Goal: Task Accomplishment & Management: Use online tool/utility

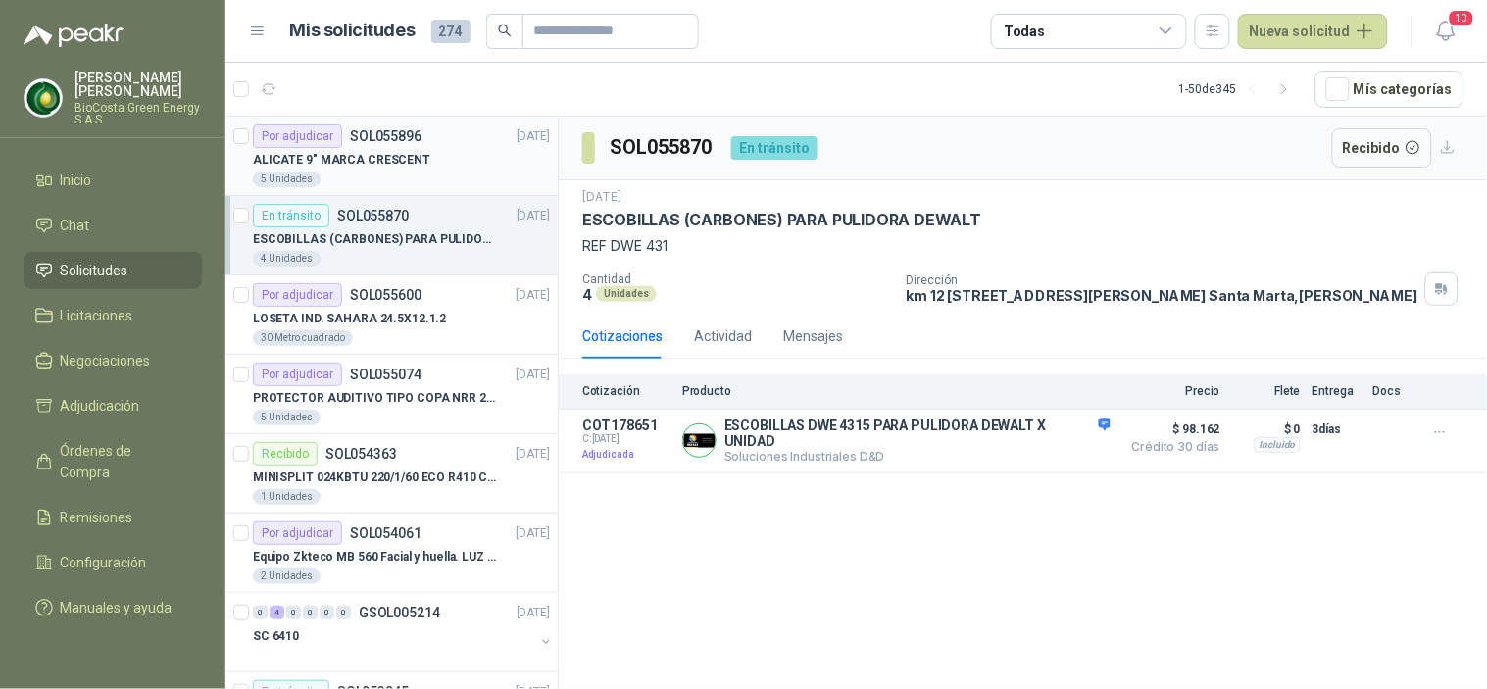
click at [400, 164] on p "ALICATE 9" MARCA CRESCENT" at bounding box center [341, 160] width 177 height 19
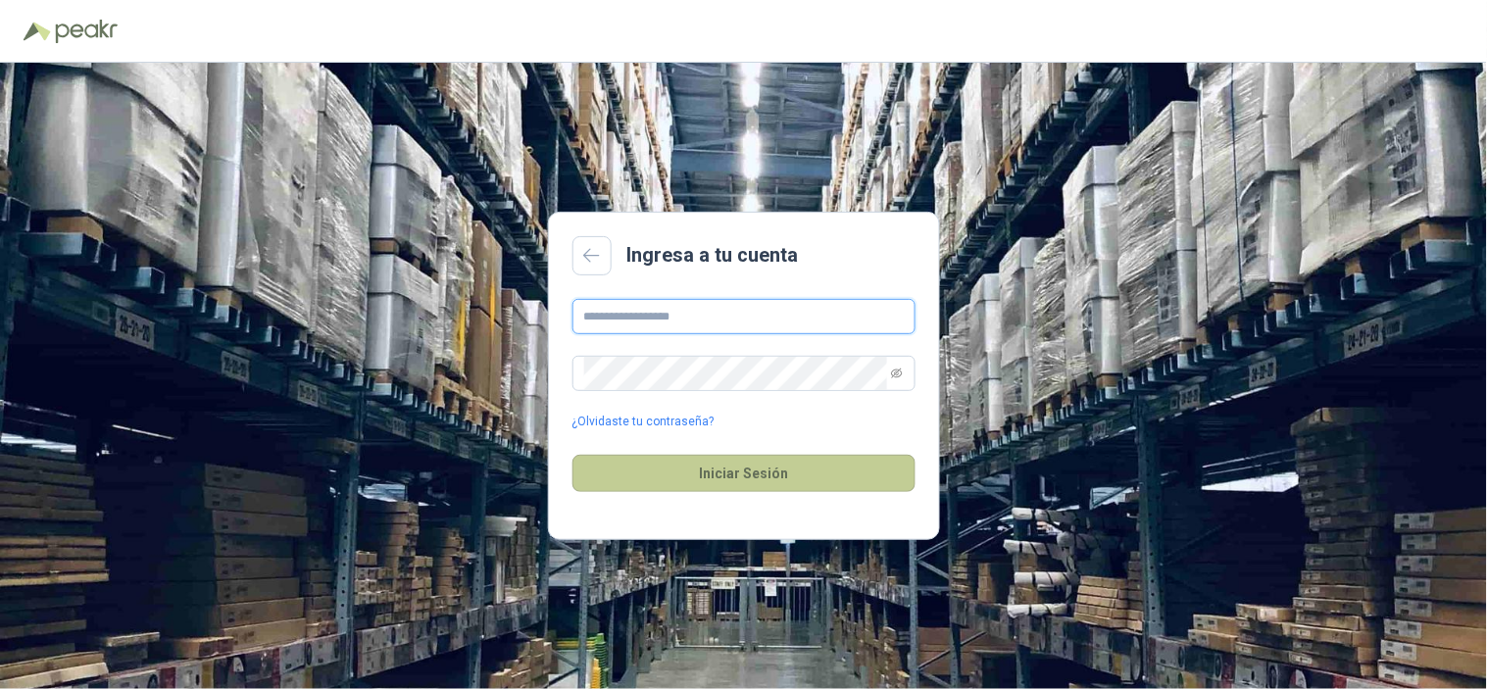
type input "**********"
click at [801, 465] on button "Iniciar Sesión" at bounding box center [744, 473] width 343 height 37
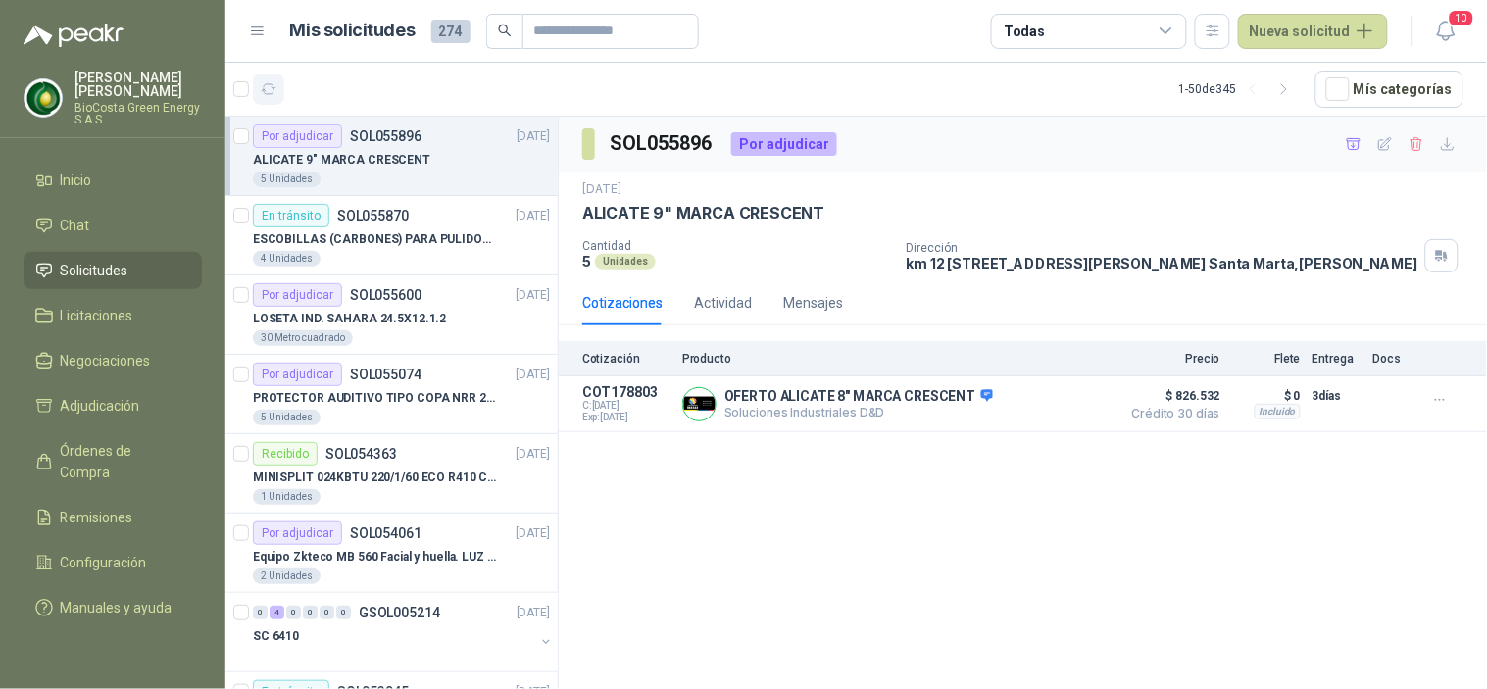
click at [281, 94] on button "button" at bounding box center [268, 89] width 31 height 31
click at [572, 42] on input "text" at bounding box center [602, 31] width 137 height 33
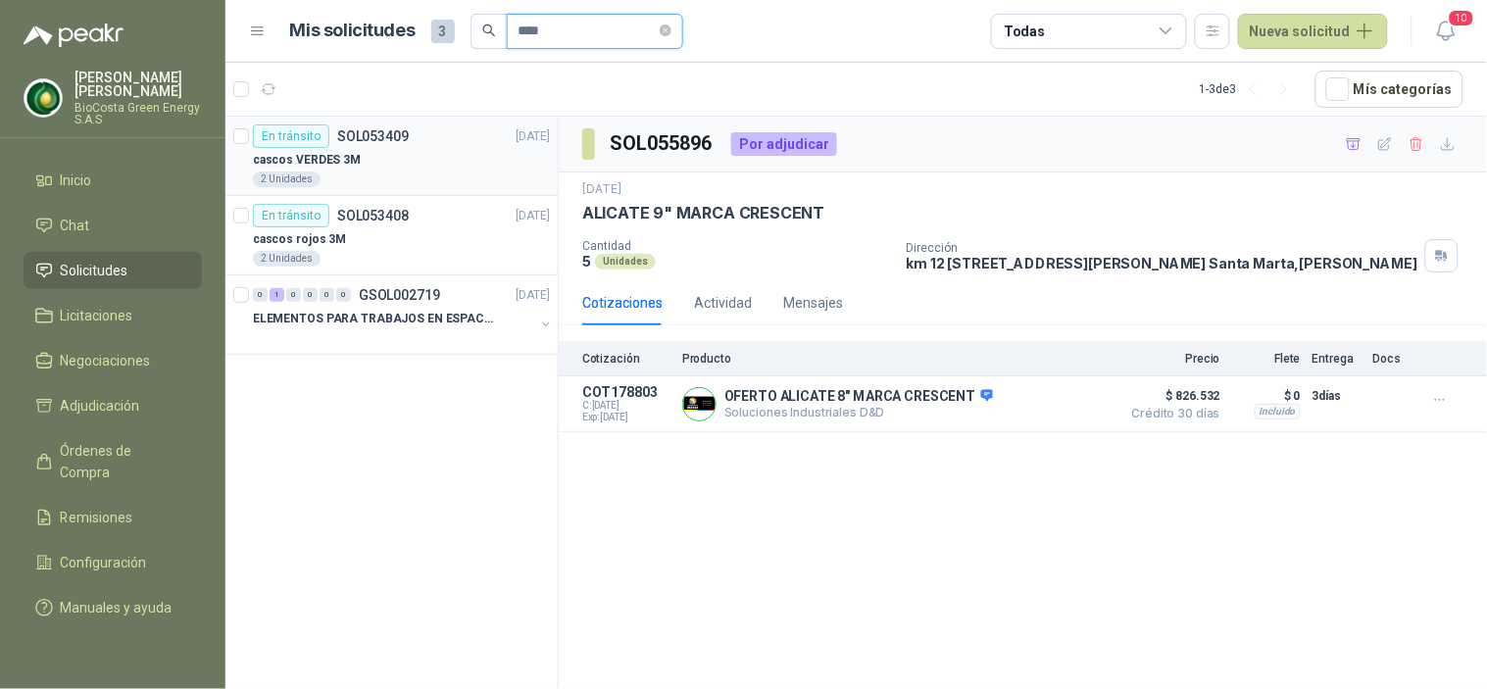
type input "****"
click at [404, 150] on div "cascos VERDES 3M" at bounding box center [401, 160] width 297 height 24
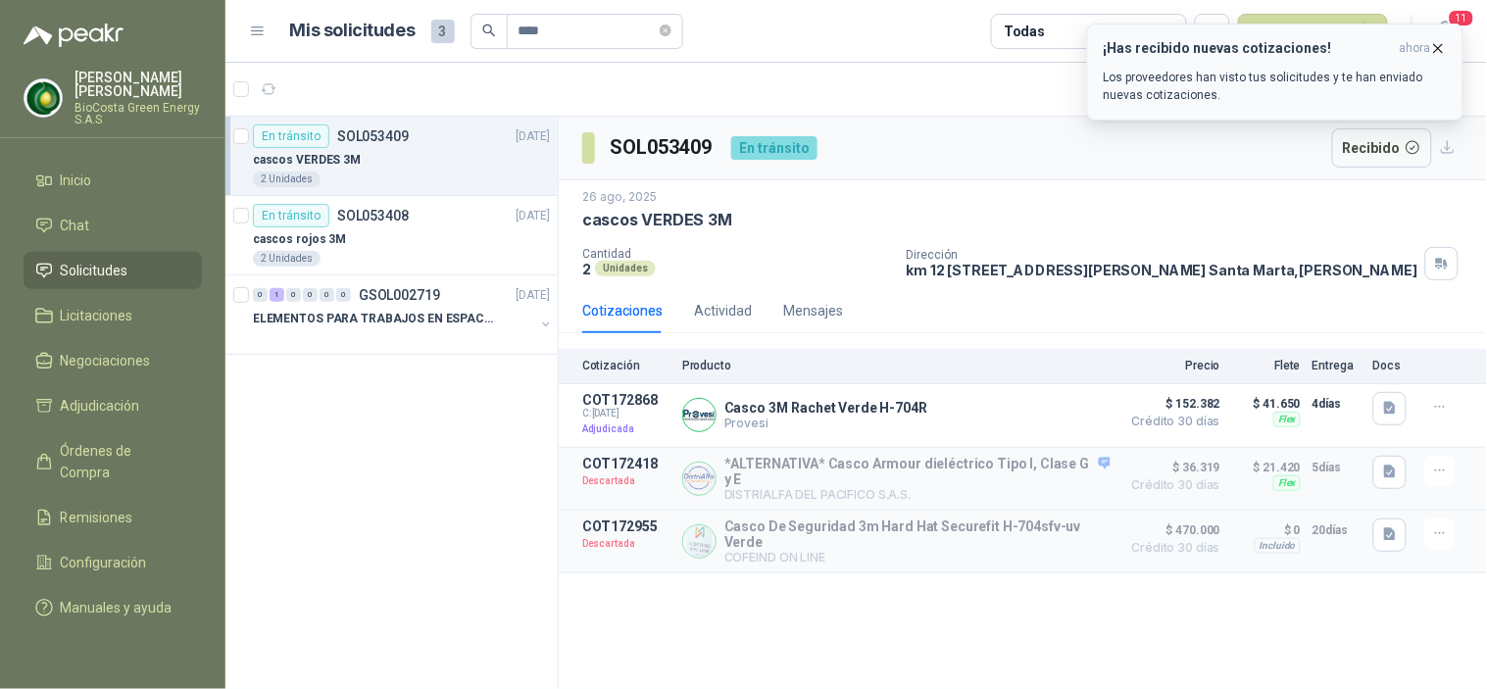
click at [1227, 88] on p "Los proveedores han visto tus solicitudes y te han enviado nuevas cotizaciones." at bounding box center [1275, 86] width 343 height 35
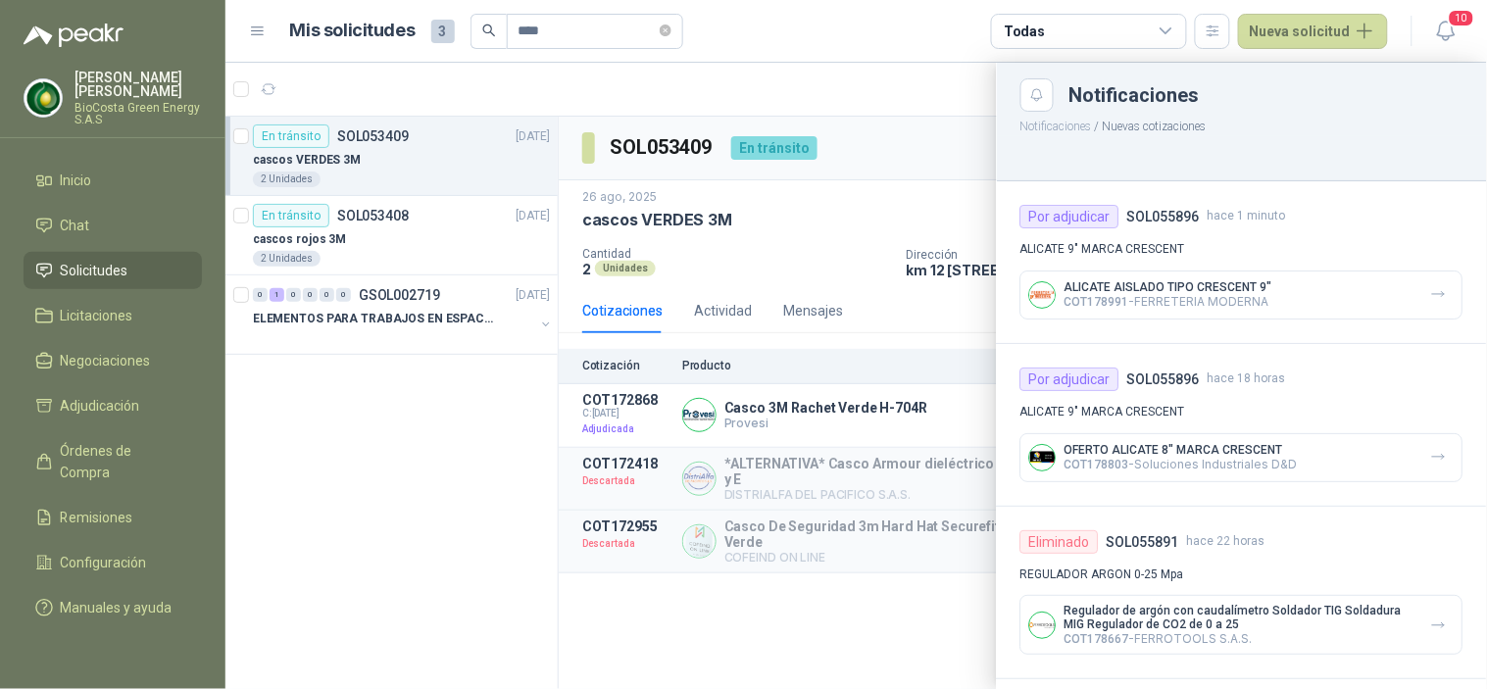
click at [900, 252] on div at bounding box center [856, 376] width 1262 height 626
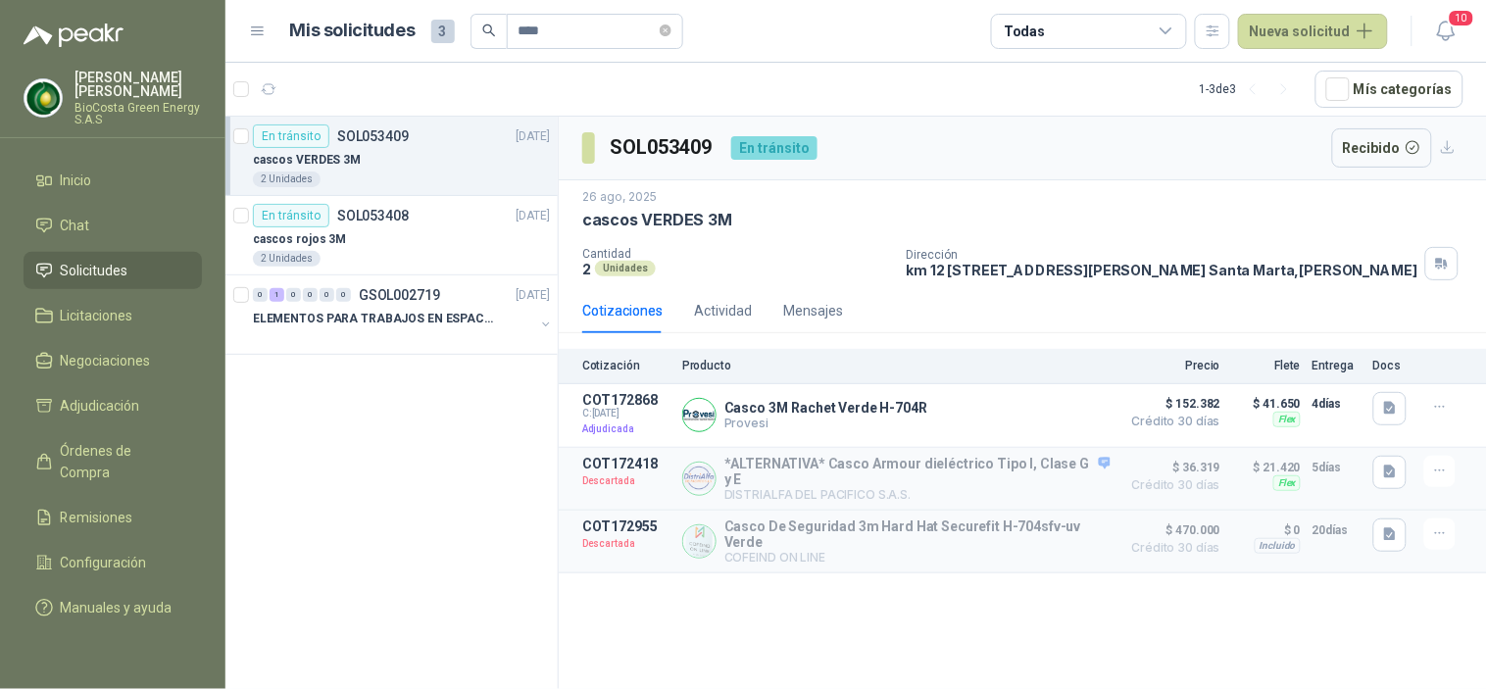
click at [102, 252] on link "Solicitudes" at bounding box center [113, 270] width 178 height 37
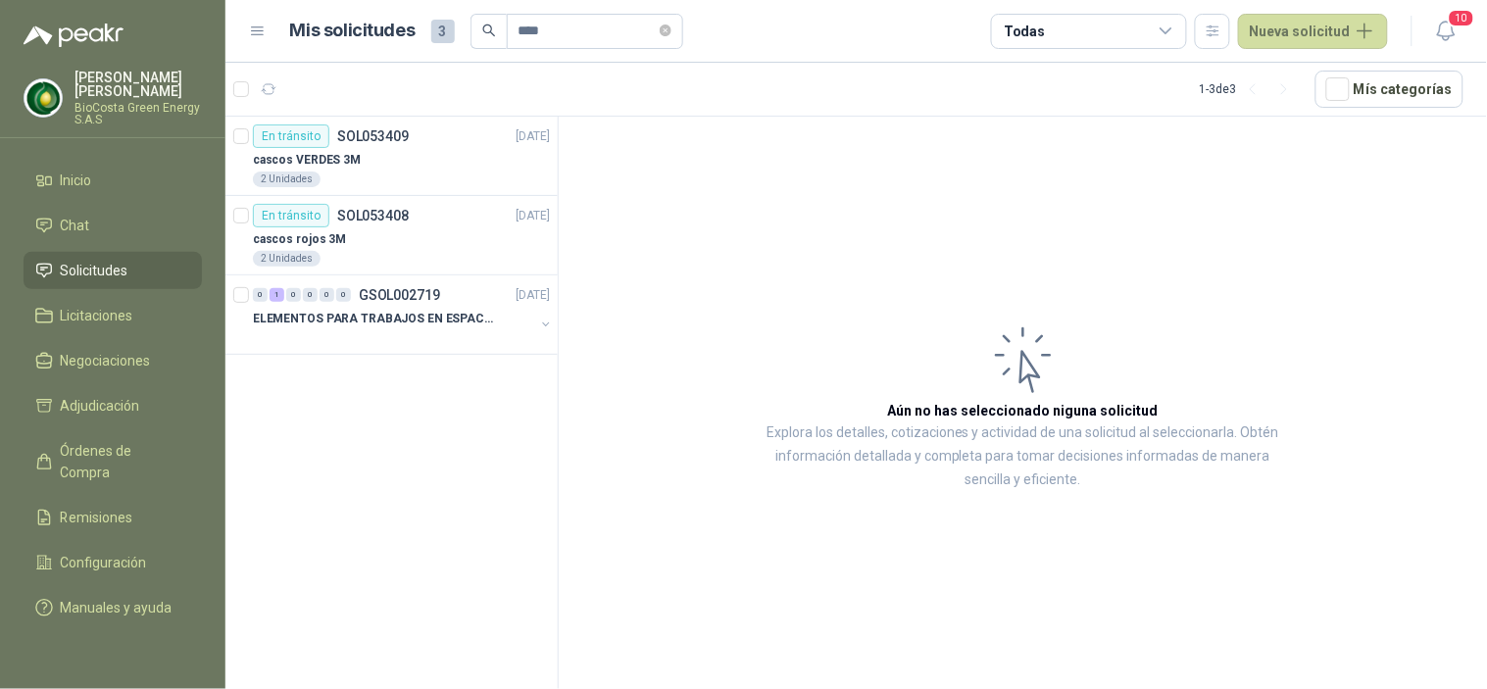
click at [103, 263] on span "Solicitudes" at bounding box center [95, 271] width 68 height 22
click at [115, 223] on li "Chat" at bounding box center [112, 226] width 155 height 22
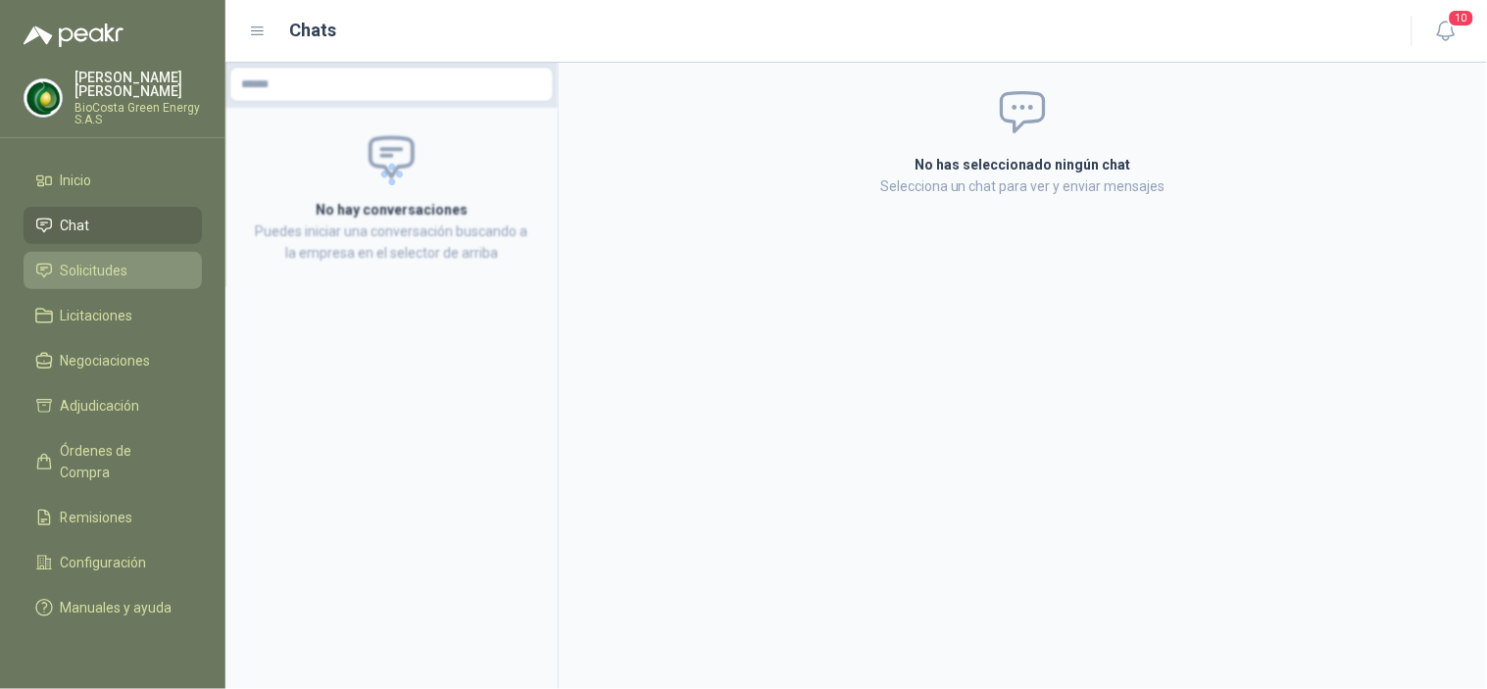
click at [115, 256] on link "Solicitudes" at bounding box center [113, 270] width 178 height 37
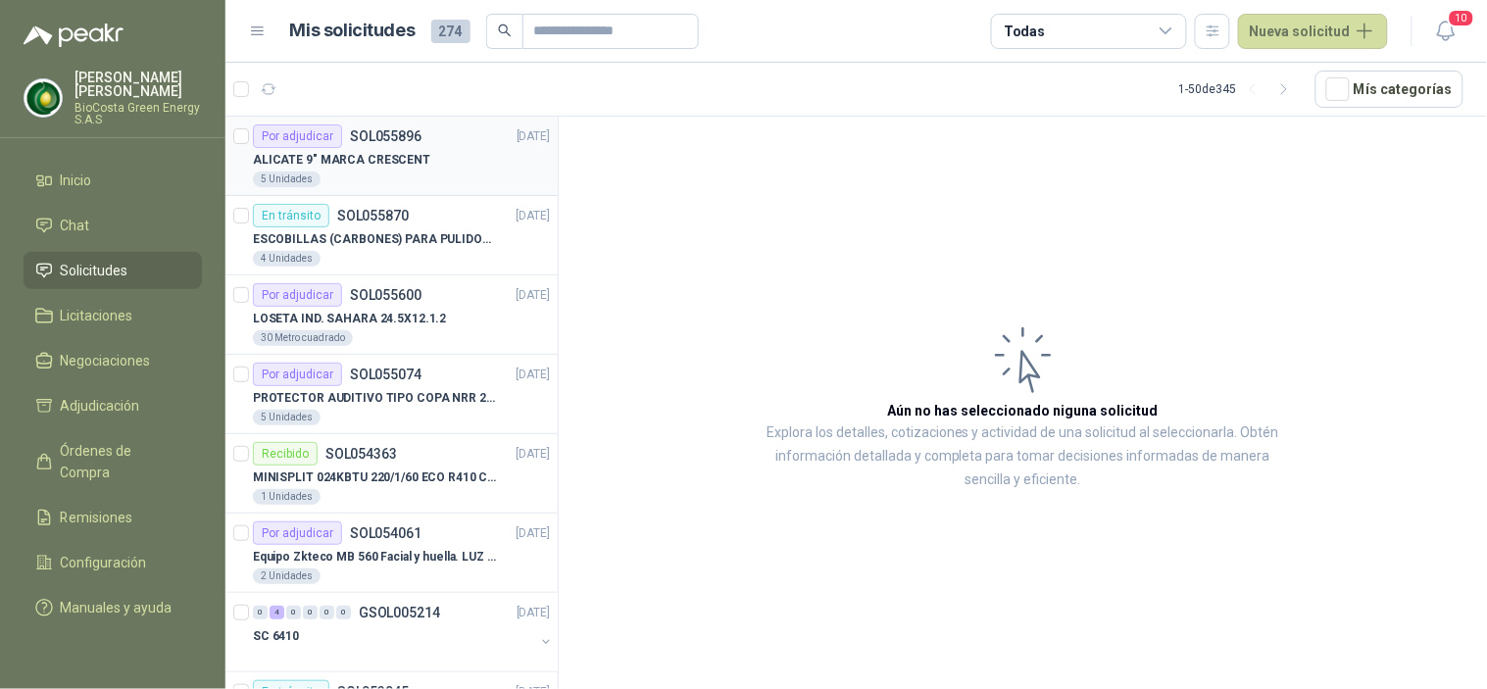
click at [389, 172] on div "5 Unidades" at bounding box center [401, 180] width 297 height 16
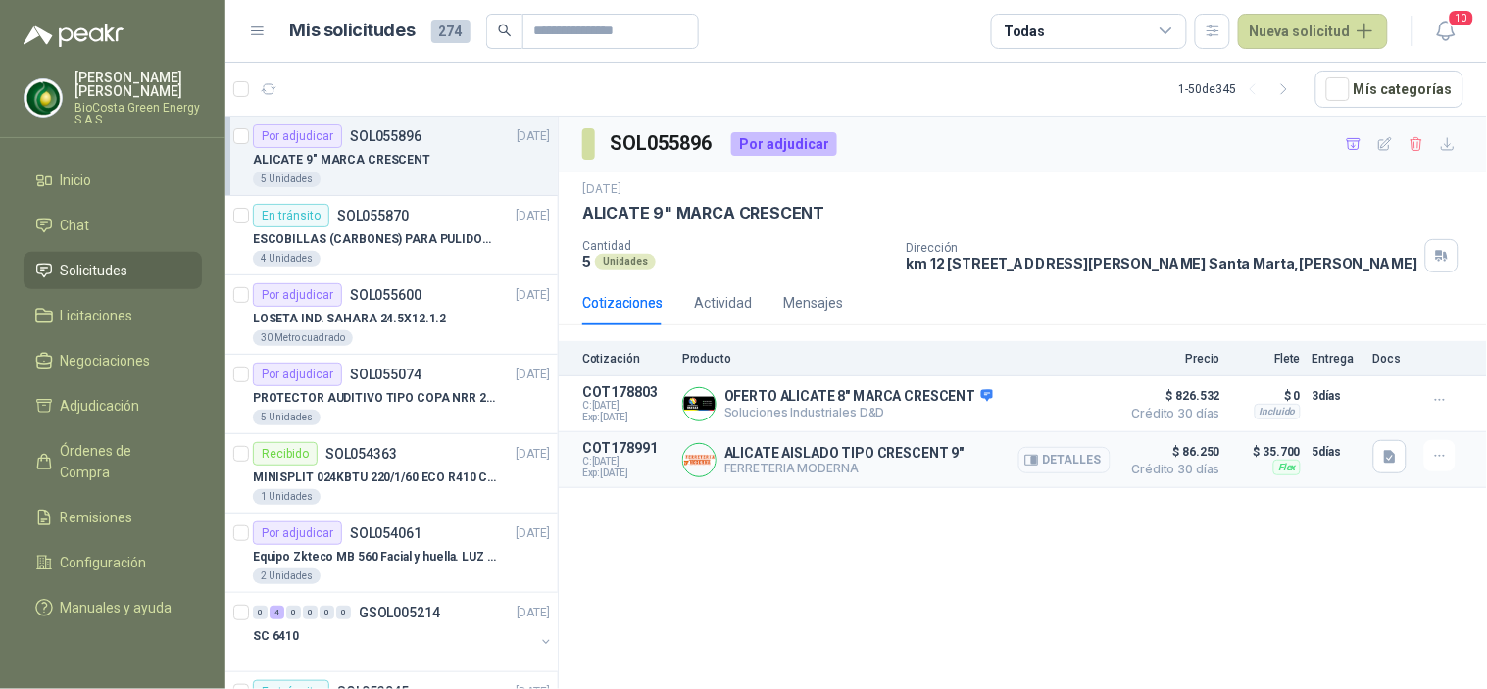
click at [1069, 454] on button "Detalles" at bounding box center [1065, 460] width 92 height 26
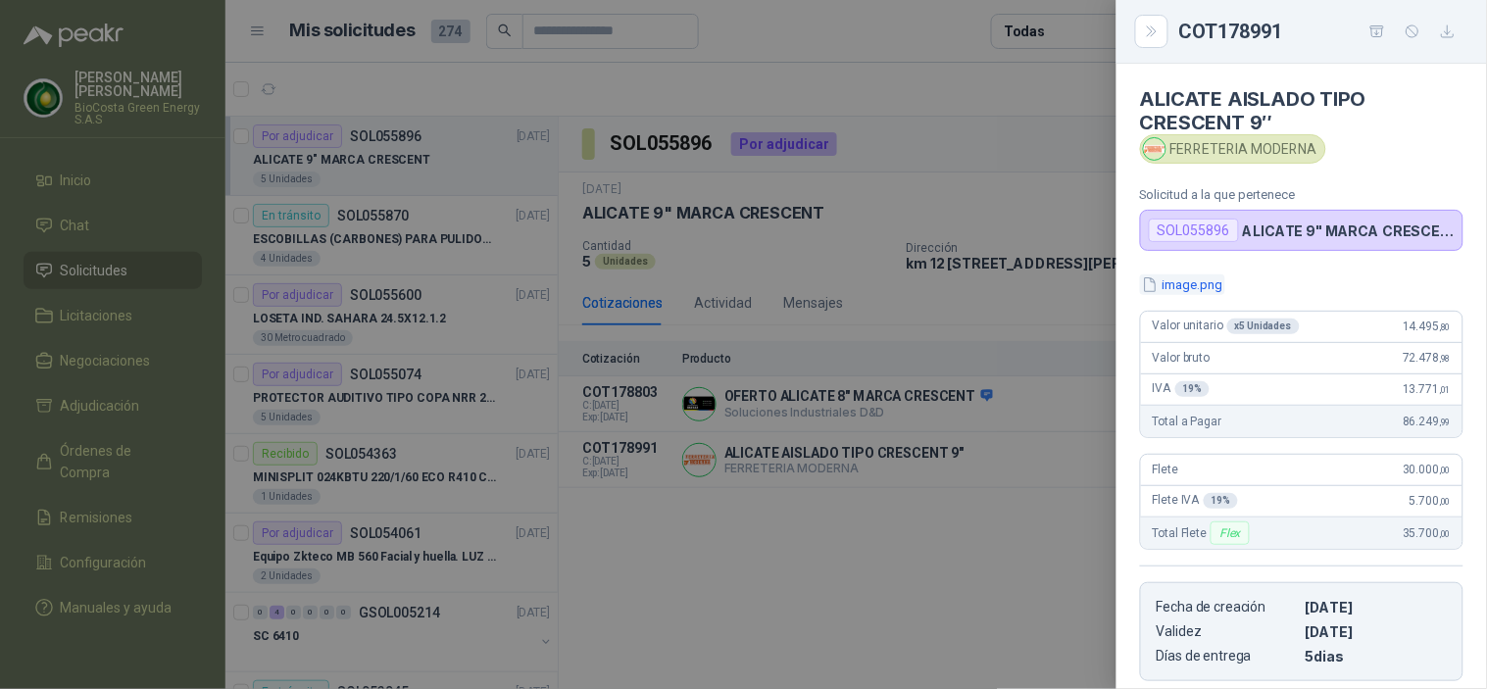
click at [1190, 281] on button "image.png" at bounding box center [1182, 285] width 85 height 21
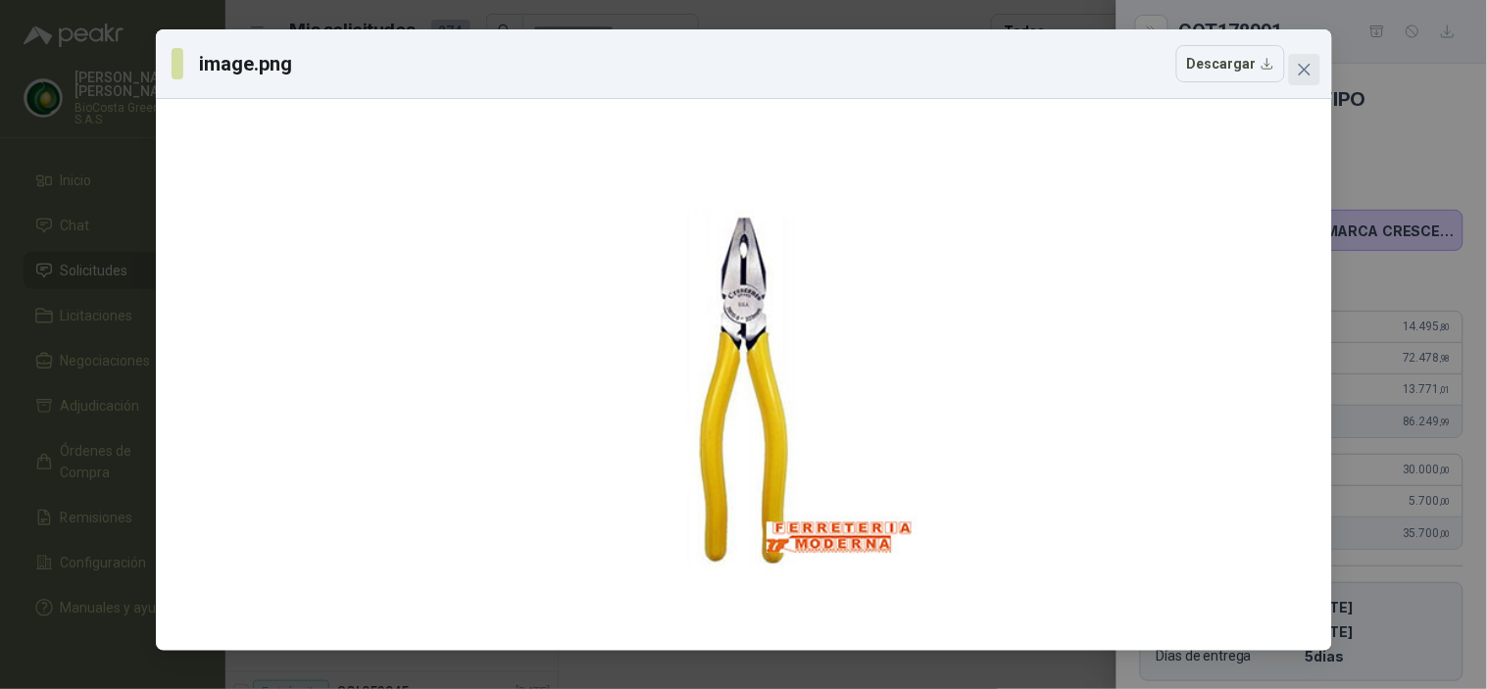
click at [1306, 64] on icon "close" at bounding box center [1305, 70] width 16 height 16
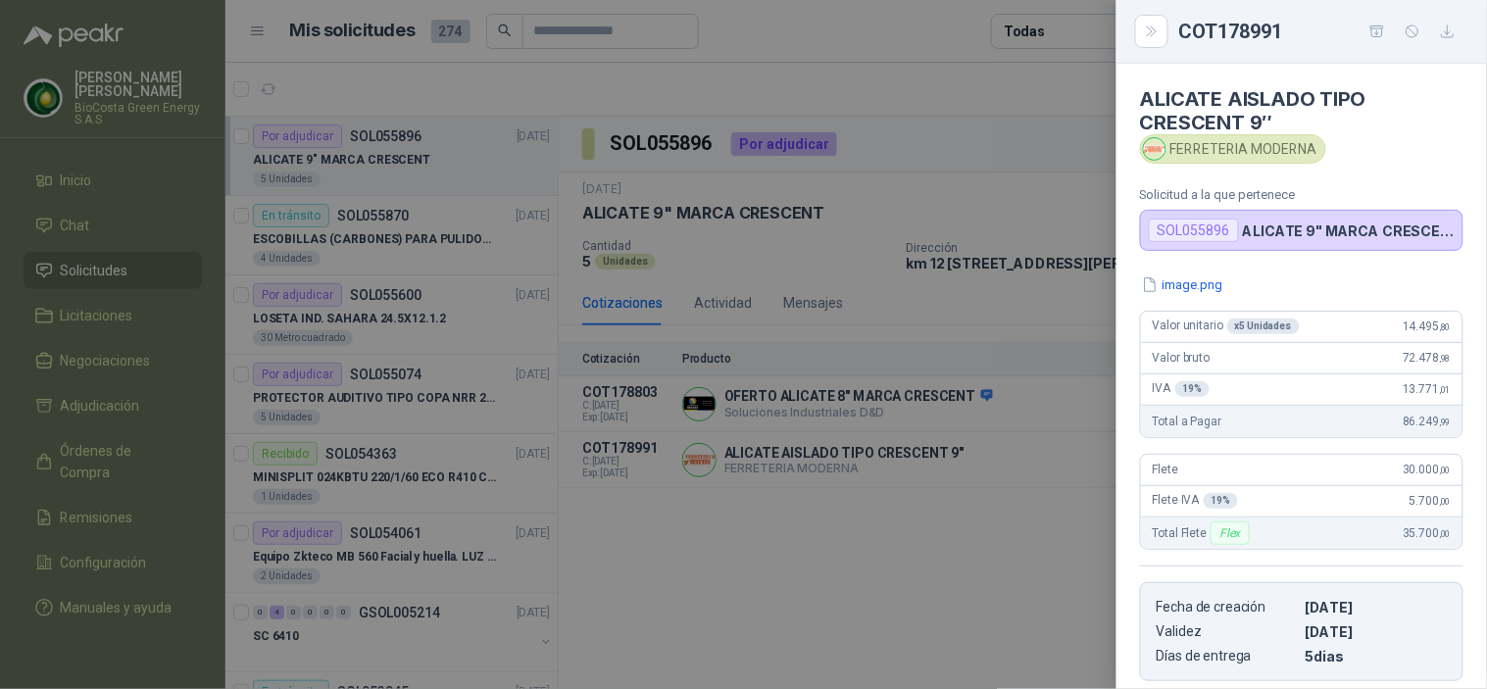
click at [978, 227] on div at bounding box center [743, 344] width 1487 height 689
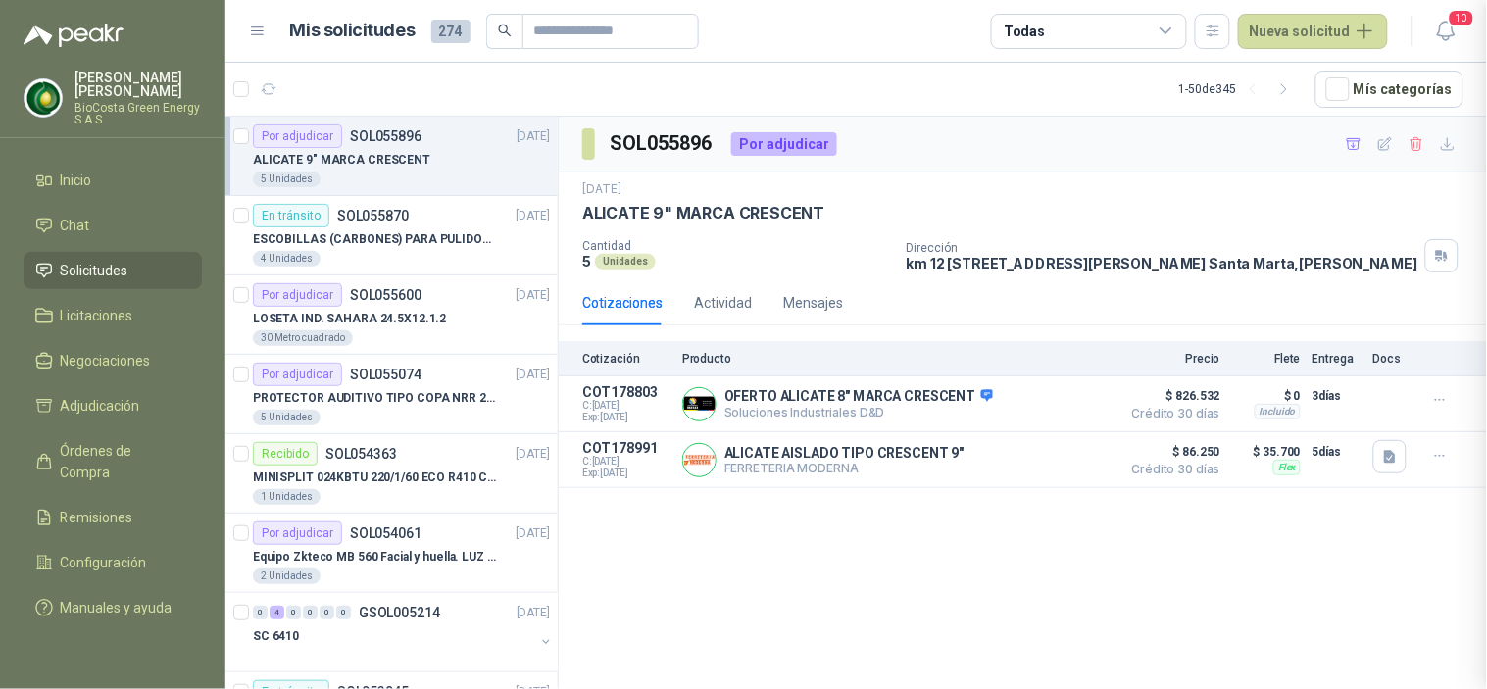
scroll to position [318, 0]
